Goal: Navigation & Orientation: Find specific page/section

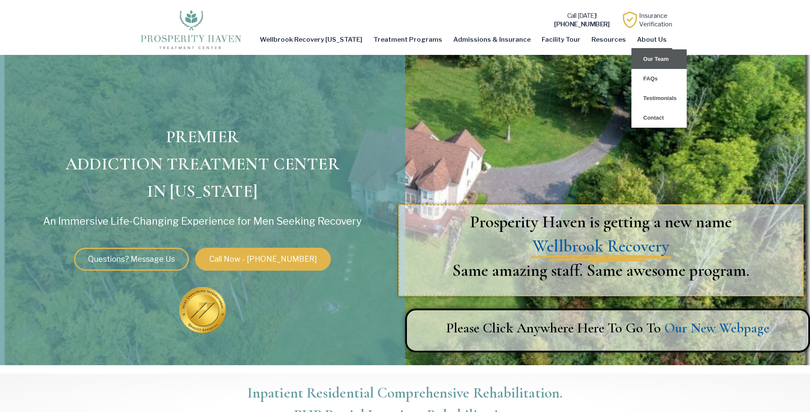
click at [659, 58] on link "Our Team" at bounding box center [658, 59] width 55 height 20
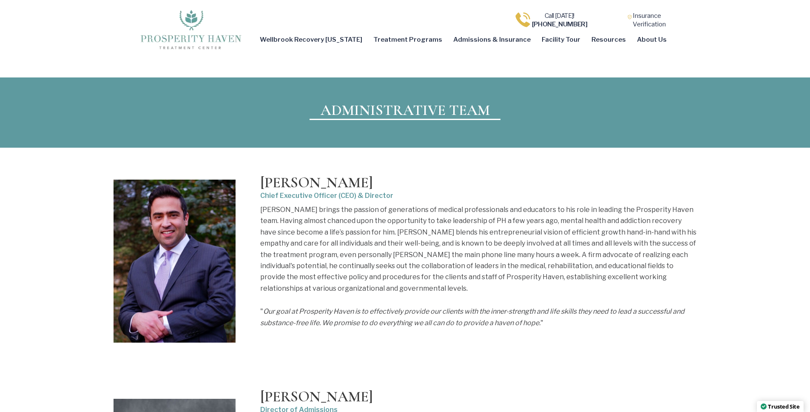
scroll to position [2027, 0]
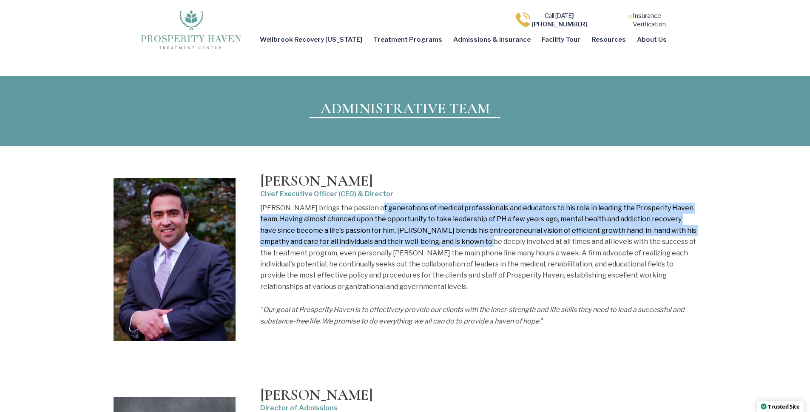
drag, startPoint x: 365, startPoint y: 189, endPoint x: 435, endPoint y: 224, distance: 78.7
click at [435, 224] on p "Meir brings the passion of generations of medical professionals and educators t…" at bounding box center [478, 247] width 436 height 90
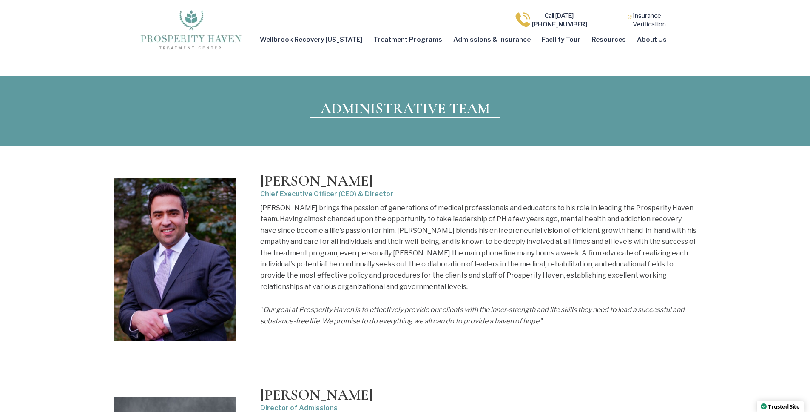
click at [467, 244] on p "Meir brings the passion of generations of medical professionals and educators t…" at bounding box center [478, 247] width 436 height 90
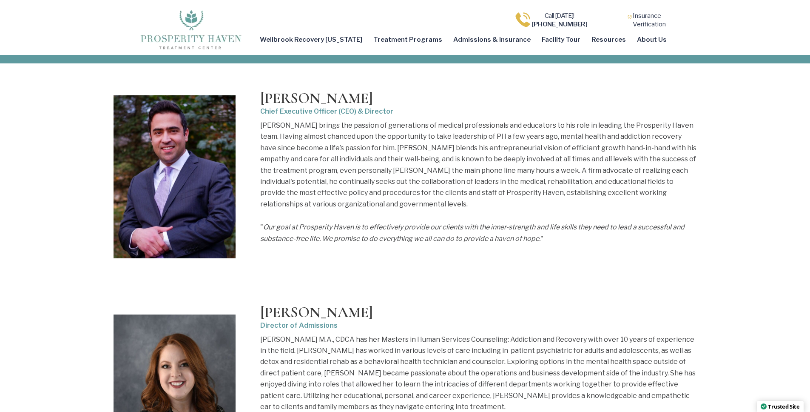
scroll to position [2131, 0]
